Goal: Task Accomplishment & Management: Use online tool/utility

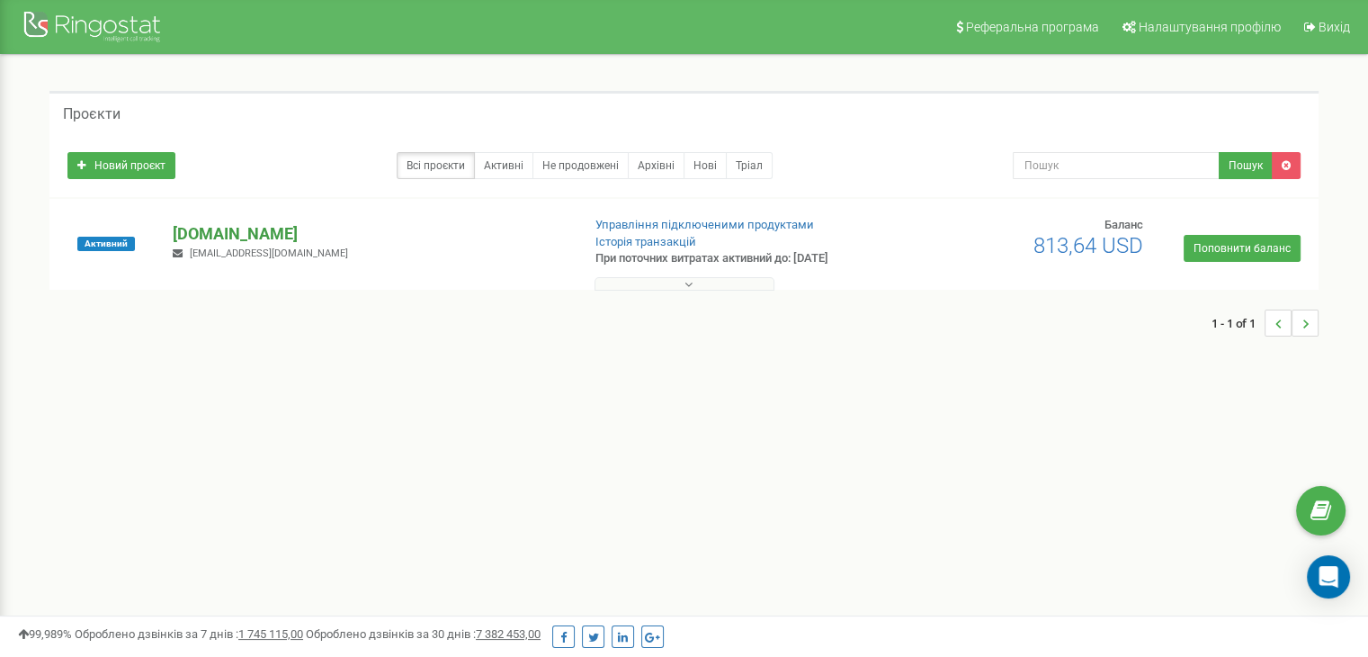
click at [210, 237] on p "[DOMAIN_NAME]" at bounding box center [369, 233] width 393 height 23
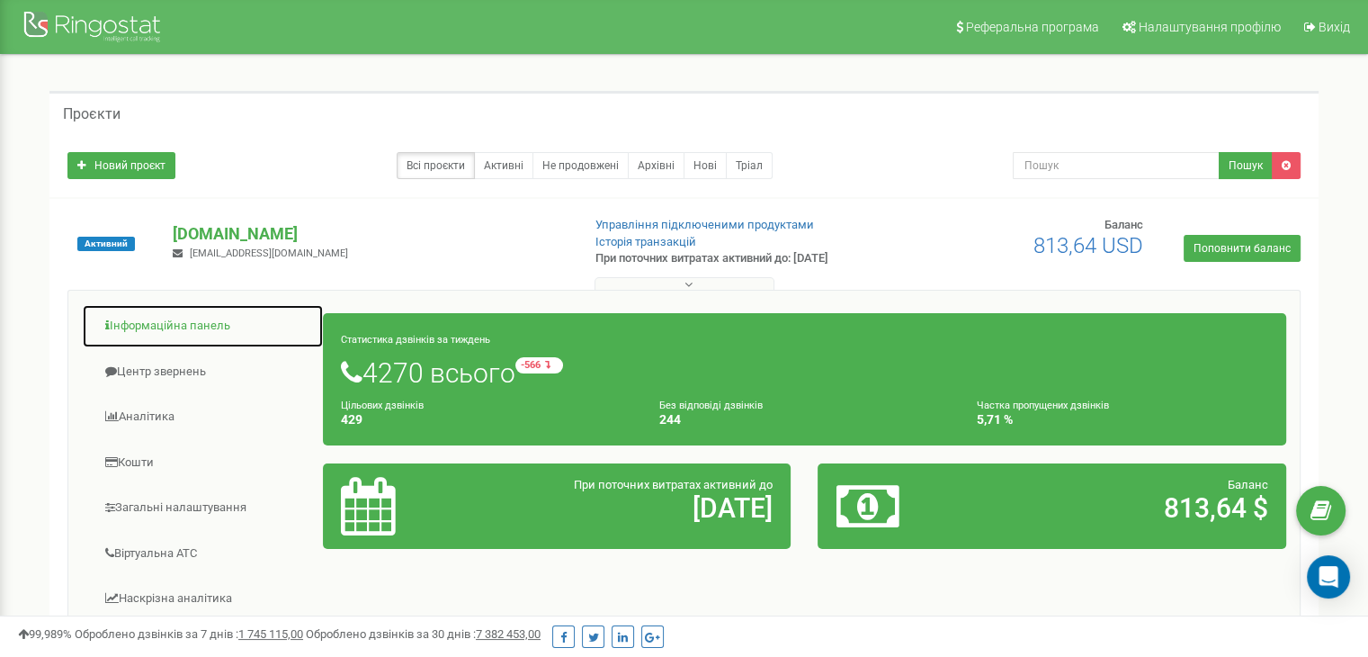
click at [166, 323] on link "Інформаційна панель" at bounding box center [203, 326] width 242 height 44
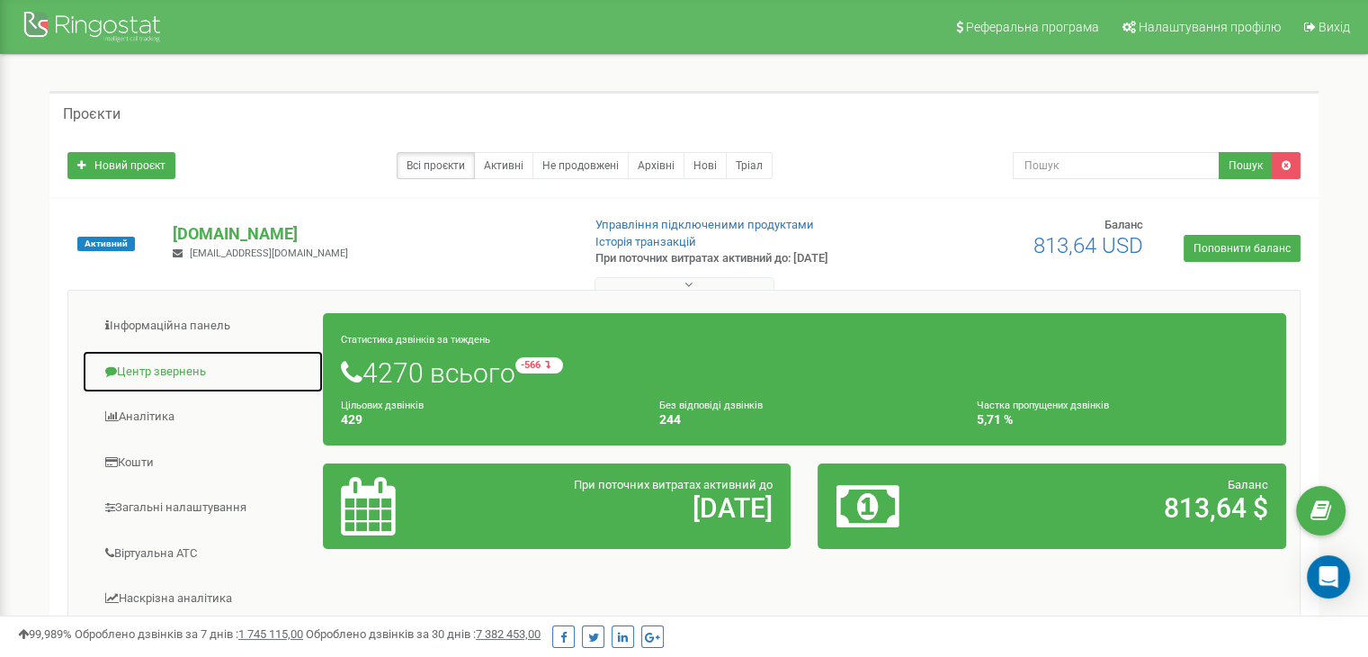
click at [158, 372] on link "Центр звернень" at bounding box center [203, 372] width 242 height 44
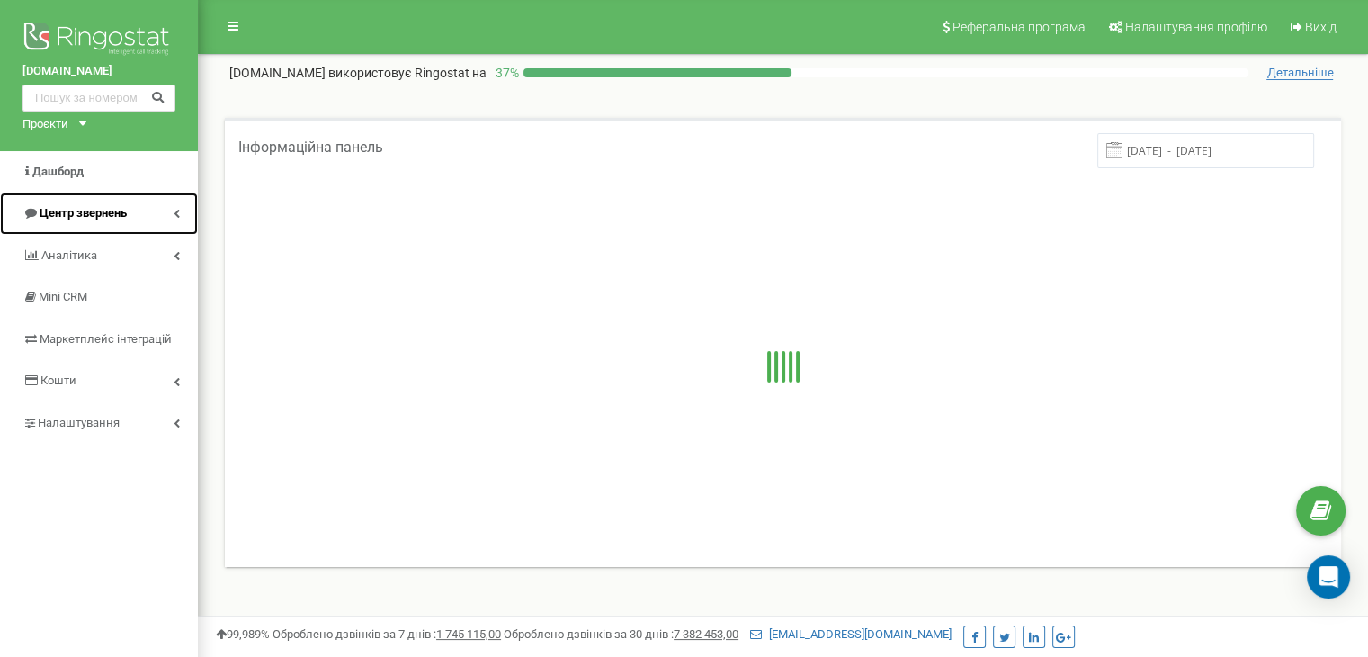
click at [127, 209] on span "Центр звернень" at bounding box center [83, 212] width 87 height 13
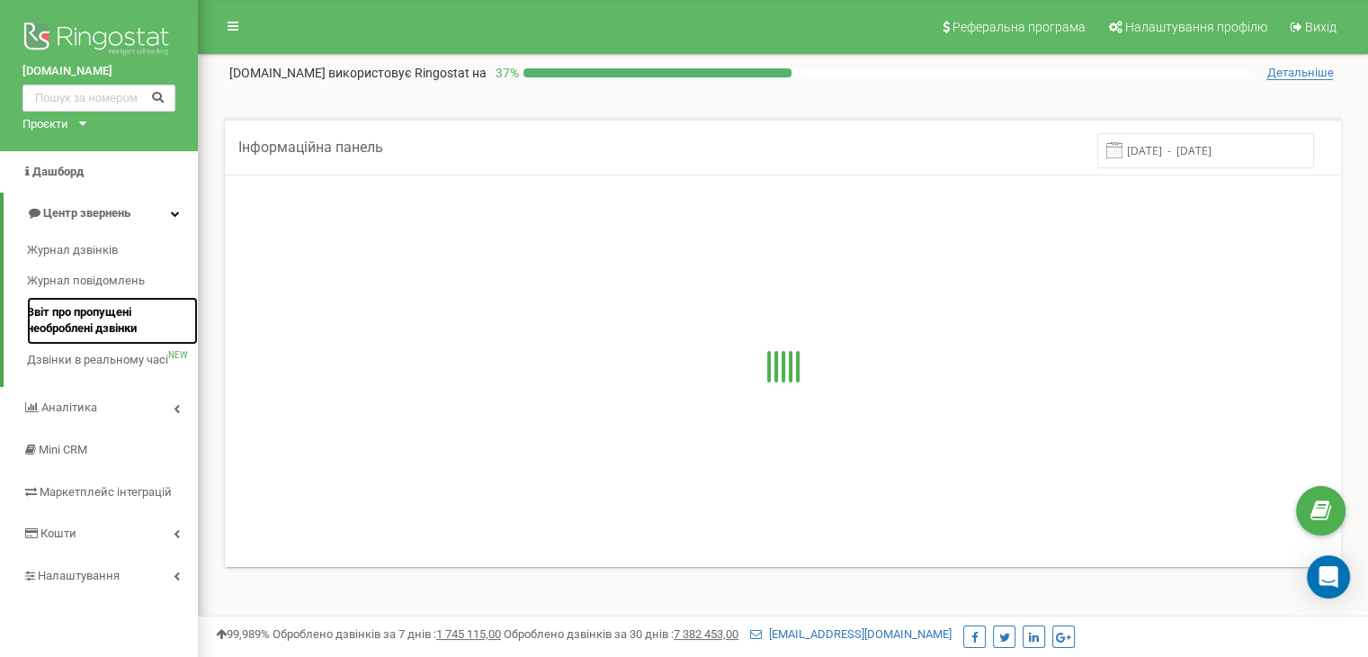
click at [94, 310] on span "Звіт про пропущені необроблені дзвінки" at bounding box center [108, 320] width 162 height 33
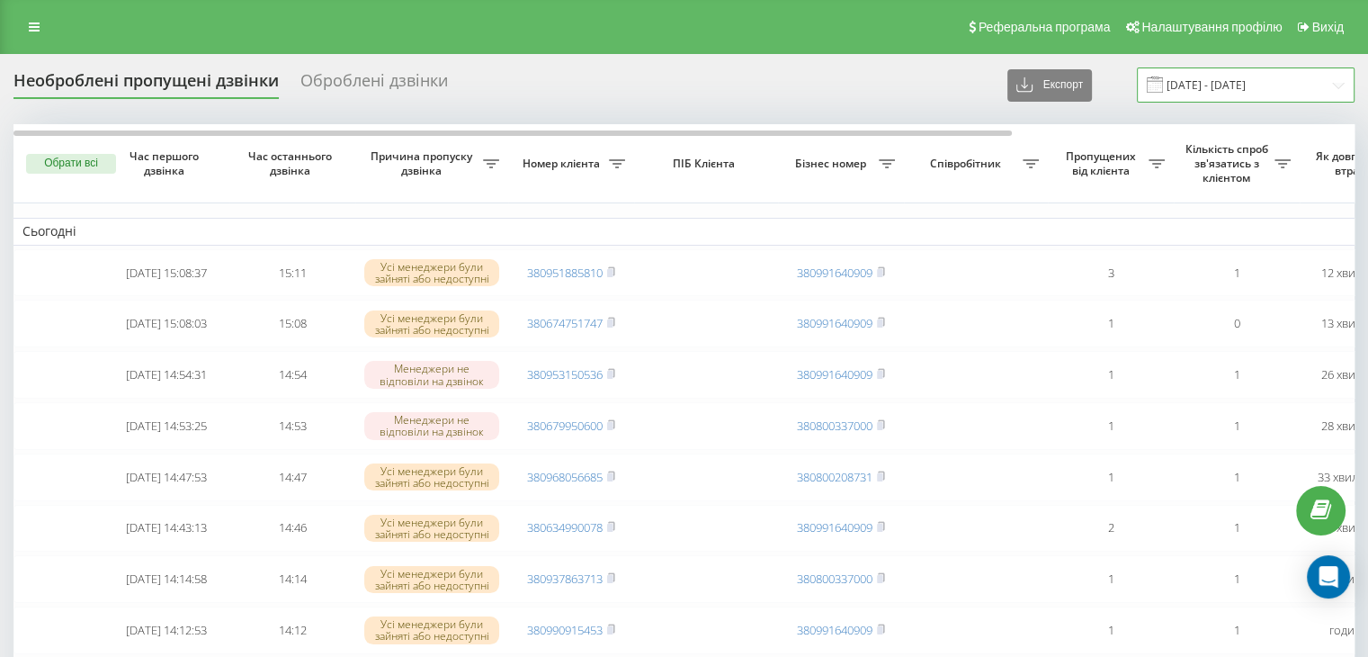
click at [1230, 84] on input "[DATE] - [DATE]" at bounding box center [1246, 84] width 218 height 35
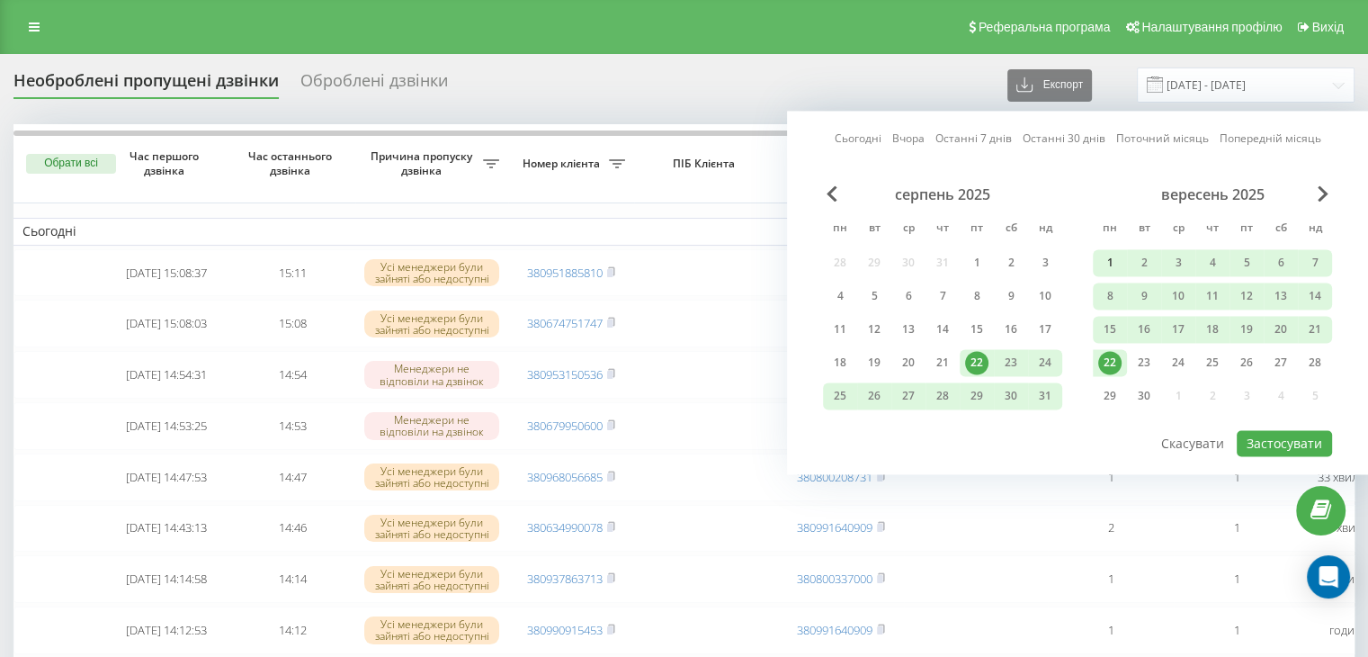
click at [1102, 259] on div "1" at bounding box center [1109, 262] width 23 height 23
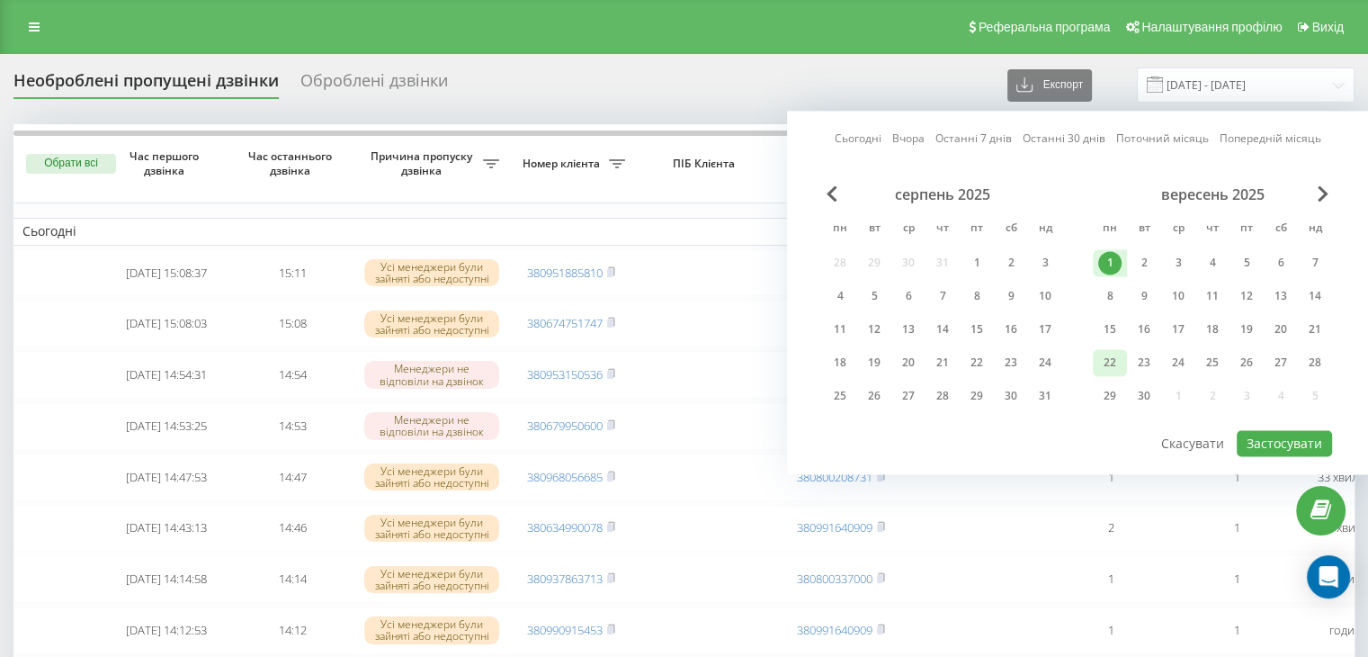
click at [1112, 361] on div "22" at bounding box center [1109, 362] width 23 height 23
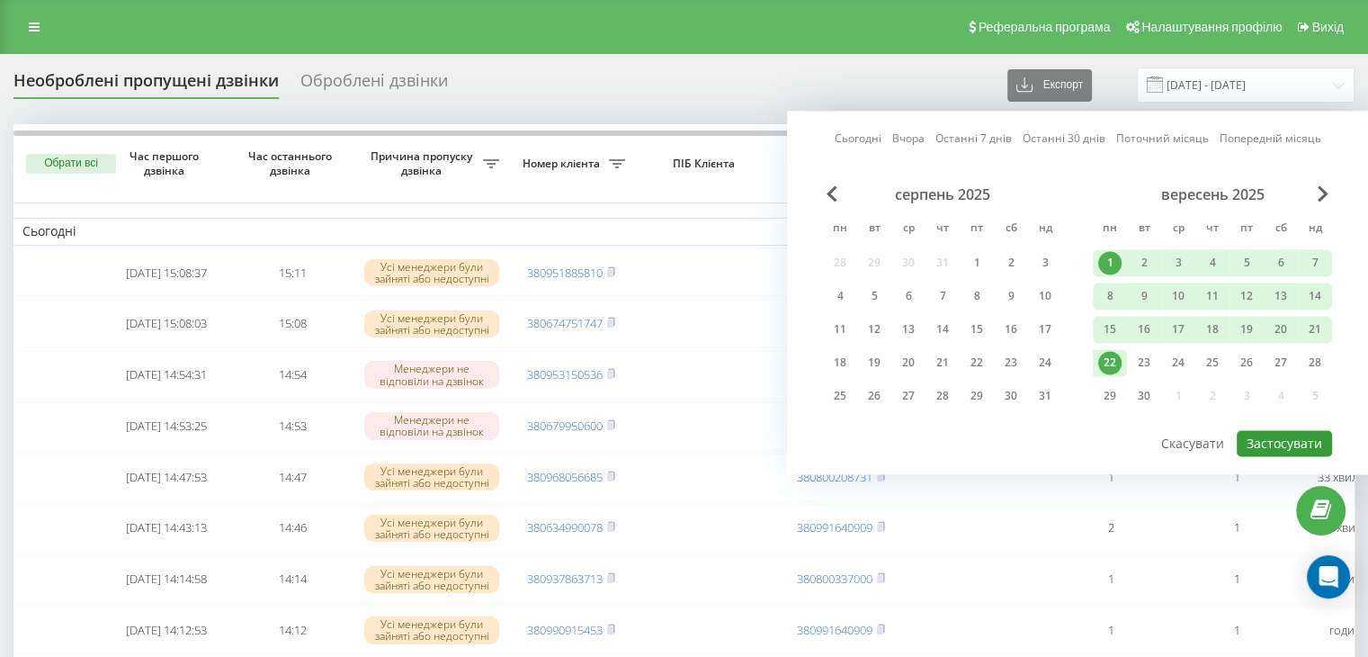
click at [1285, 443] on button "Застосувати" at bounding box center [1284, 443] width 95 height 26
type input "[DATE] - [DATE]"
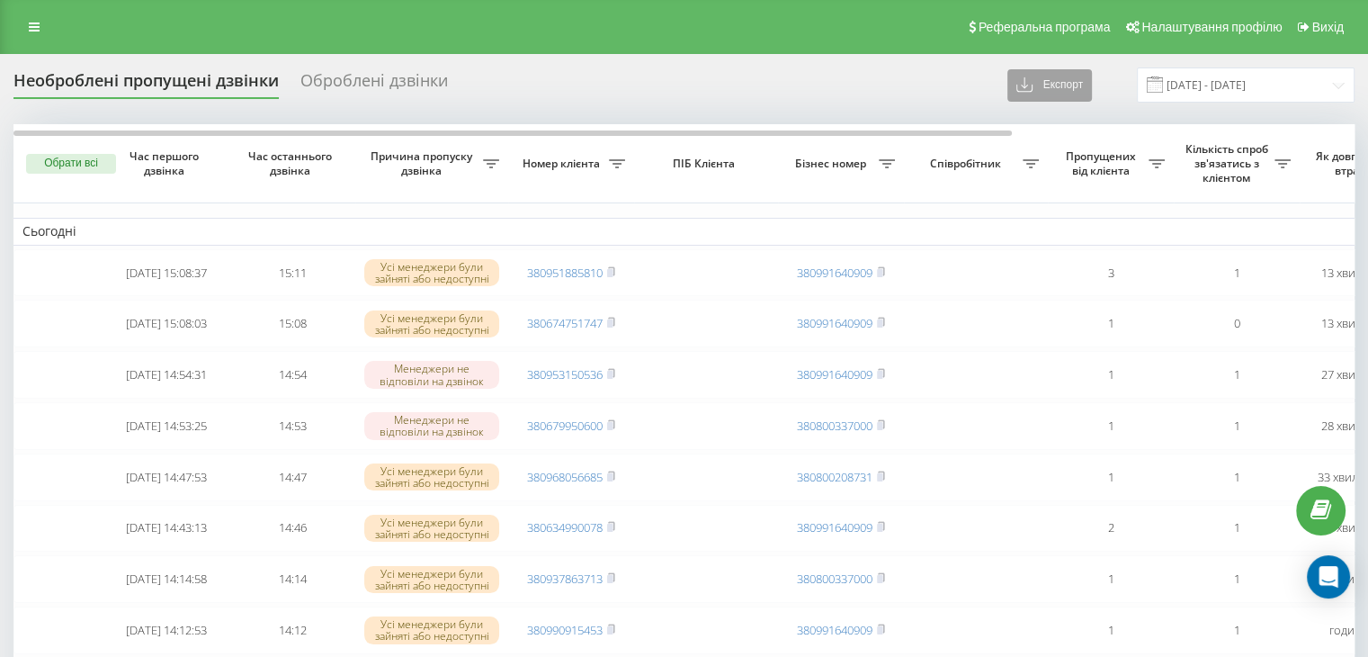
click at [1034, 79] on icon at bounding box center [1025, 85] width 18 height 18
click at [1049, 144] on span ".xlsx" at bounding box center [1036, 150] width 26 height 17
